Goal: Information Seeking & Learning: Learn about a topic

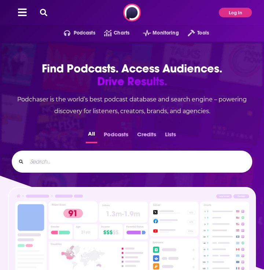
click at [64, 162] on input "Search..." at bounding box center [136, 162] width 219 height 12
type input "the bottom line"
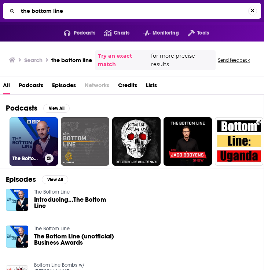
click at [26, 148] on link "The Bottom Line" at bounding box center [34, 141] width 48 height 48
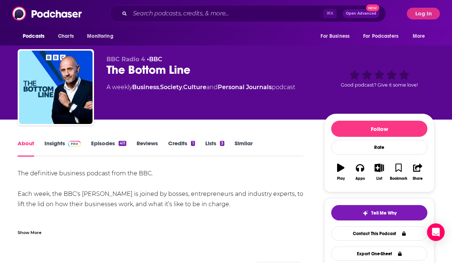
click at [28, 233] on div "Show More" at bounding box center [30, 232] width 24 height 7
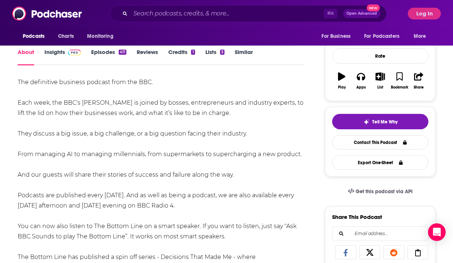
scroll to position [93, 0]
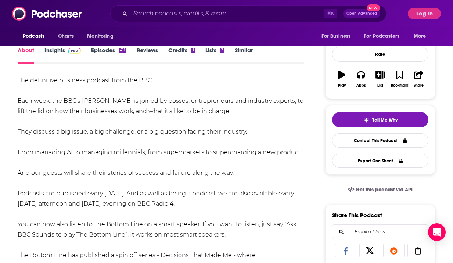
click at [190, 191] on div "The definitive business podcast from the BBC. Each week, the BBC's [PERSON_NAME…" at bounding box center [161, 208] width 286 height 267
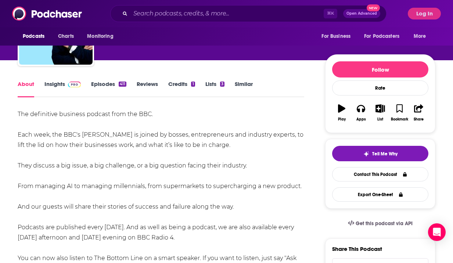
scroll to position [0, 0]
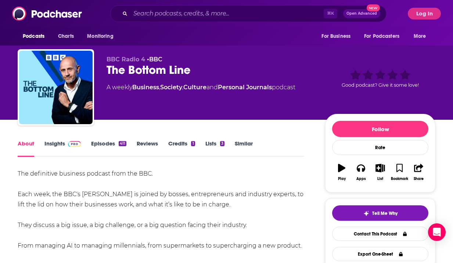
click at [56, 142] on link "Insights" at bounding box center [62, 148] width 36 height 17
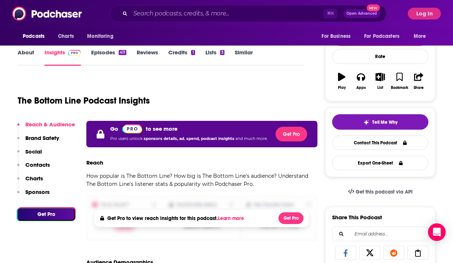
scroll to position [7, 0]
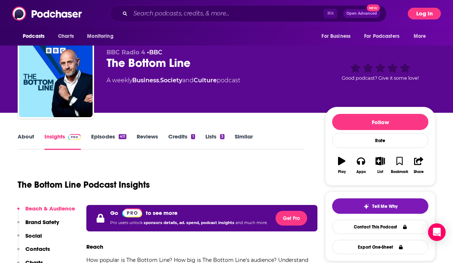
click at [264, 15] on button "Log In" at bounding box center [423, 14] width 33 height 12
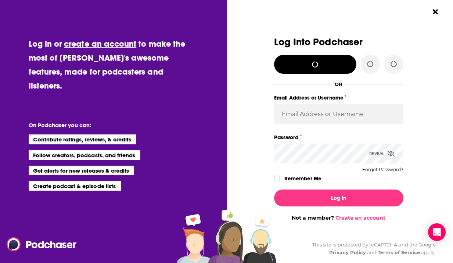
scroll to position [0, 0]
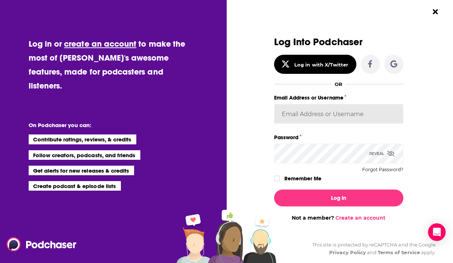
click at [264, 106] on input "Email Address or Username" at bounding box center [338, 114] width 129 height 20
type input "[PERSON_NAME][EMAIL_ADDRESS][DOMAIN_NAME]"
click at [264, 189] on button "Log In" at bounding box center [338, 197] width 129 height 17
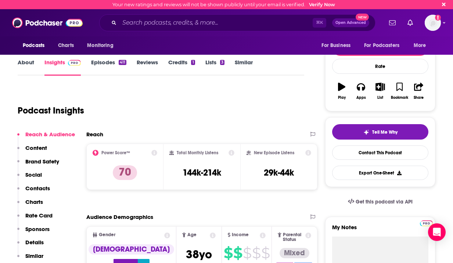
scroll to position [96, 0]
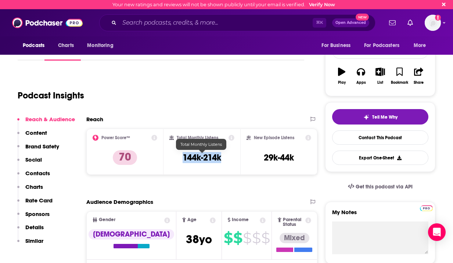
drag, startPoint x: 228, startPoint y: 158, endPoint x: 171, endPoint y: 155, distance: 57.3
click at [171, 155] on div "Total Monthly Listens 144k-214k" at bounding box center [201, 152] width 65 height 34
copy h3 "144k-214k"
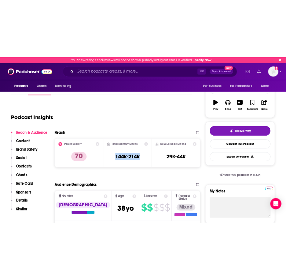
scroll to position [97, 0]
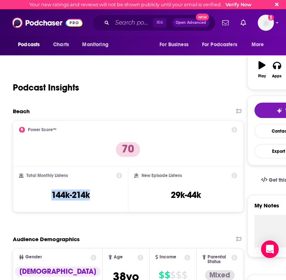
copy h3 "144k-214k"
drag, startPoint x: 211, startPoint y: 194, endPoint x: 161, endPoint y: 194, distance: 49.9
click at [161, 194] on div "New Episode Listens 29k-44k" at bounding box center [185, 190] width 103 height 34
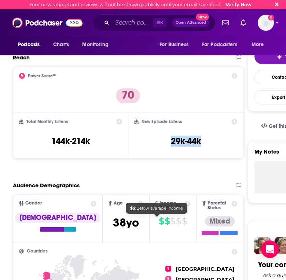
scroll to position [145, 0]
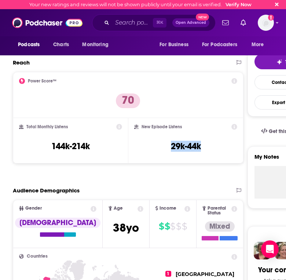
copy h3 "29k-44k"
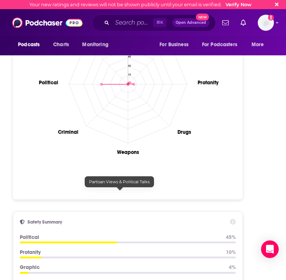
scroll to position [0, 0]
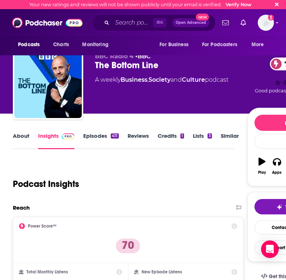
click at [22, 141] on link "About" at bounding box center [21, 141] width 17 height 17
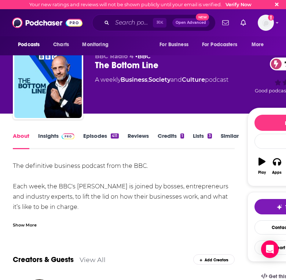
scroll to position [36, 0]
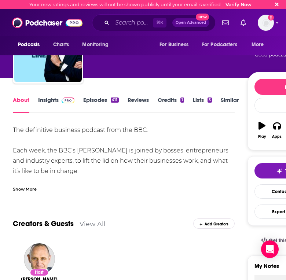
click at [30, 189] on div "Show More" at bounding box center [25, 188] width 24 height 7
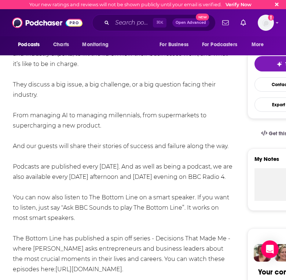
scroll to position [144, 0]
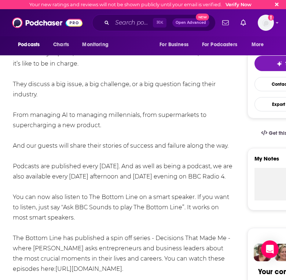
drag, startPoint x: 83, startPoint y: 227, endPoint x: 68, endPoint y: 63, distance: 164.5
click at [67, 63] on div "The definitive business podcast from the BBC. Each week, the BBC's [PERSON_NAME…" at bounding box center [124, 177] width 222 height 319
click at [70, 237] on div "The definitive business podcast from the BBC. Each week, the BBC's [PERSON_NAME…" at bounding box center [124, 177] width 222 height 319
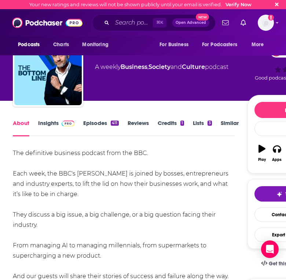
scroll to position [0, 0]
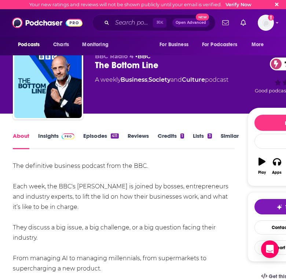
drag, startPoint x: 93, startPoint y: 188, endPoint x: 13, endPoint y: 160, distance: 84.6
copy div "The definitive business podcast from the BBC. Each week, the BBC's [PERSON_NAME…"
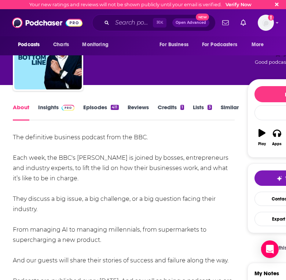
scroll to position [37, 0]
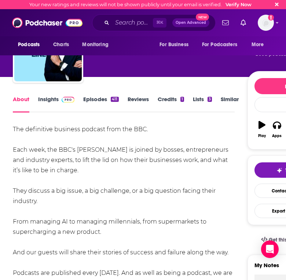
click at [48, 102] on link "Insights" at bounding box center [56, 104] width 36 height 17
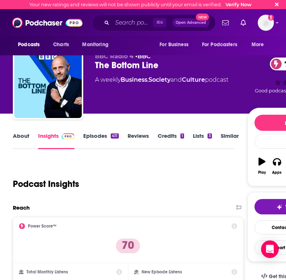
click at [96, 133] on link "Episodes 411" at bounding box center [100, 141] width 35 height 17
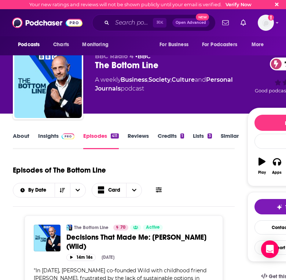
click at [167, 66] on div "The Bottom Line 70" at bounding box center [171, 65] width 153 height 11
drag, startPoint x: 173, startPoint y: 66, endPoint x: 93, endPoint y: 65, distance: 79.7
click at [93, 65] on div "BBC Radio 4 • BBC The Bottom Line 70 A weekly Business , Society , Culture and …" at bounding box center [176, 85] width 327 height 73
copy h2 "The Bottom Line"
